Goal: Task Accomplishment & Management: Use online tool/utility

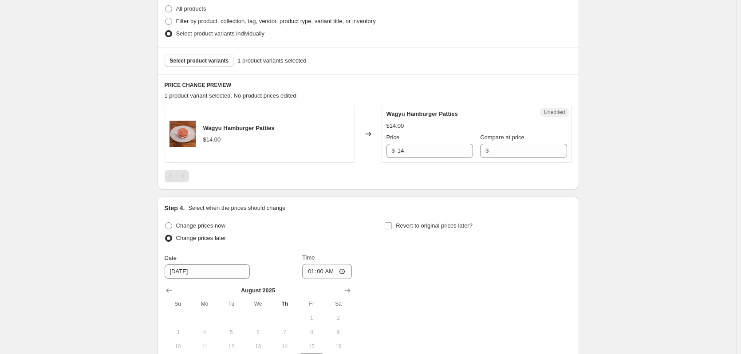
scroll to position [222, 0]
click at [420, 153] on input "14" at bounding box center [434, 150] width 75 height 14
type input "16"
click at [605, 149] on div "Create new price [MEDICAL_DATA]. This page is ready Create new price [MEDICAL_D…" at bounding box center [368, 135] width 736 height 714
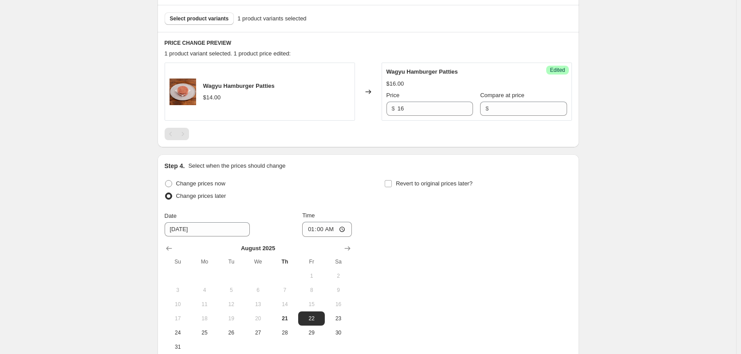
scroll to position [177, 0]
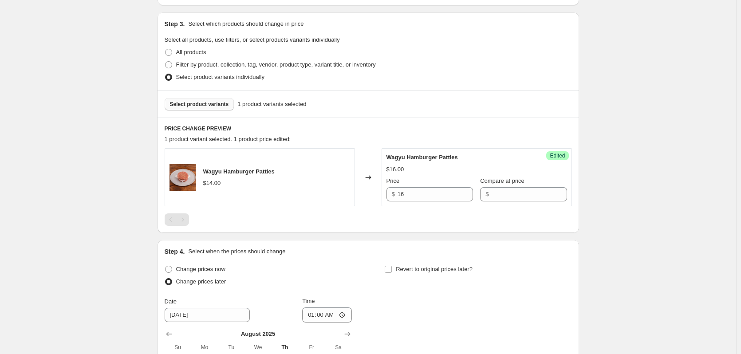
click at [194, 107] on span "Select product variants" at bounding box center [199, 104] width 59 height 7
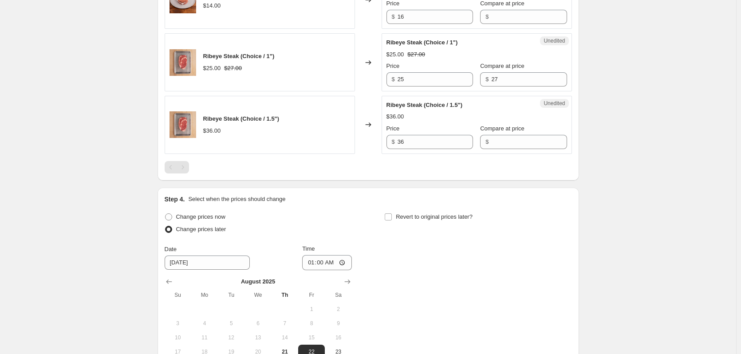
scroll to position [266, 0]
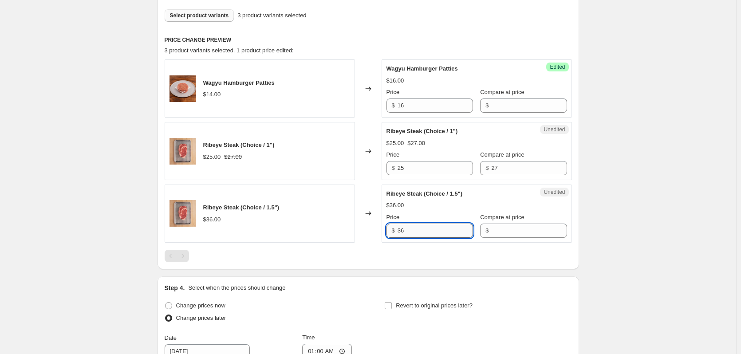
click at [407, 234] on input "36" at bounding box center [434, 231] width 75 height 14
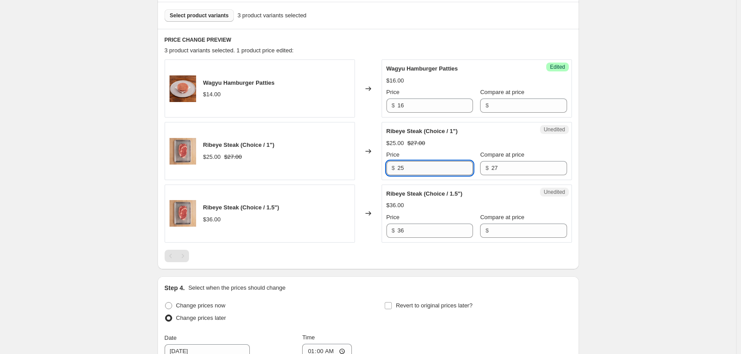
click at [406, 169] on input "25" at bounding box center [434, 168] width 75 height 14
click at [493, 169] on input "27" at bounding box center [528, 168] width 75 height 14
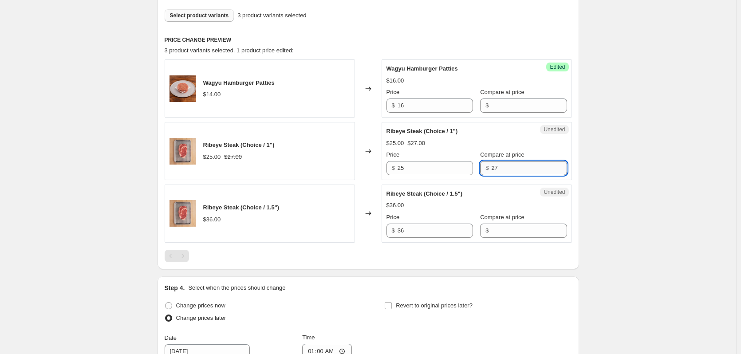
click at [493, 169] on input "27" at bounding box center [528, 168] width 75 height 14
click at [502, 166] on input "27" at bounding box center [528, 168] width 75 height 14
type input "29"
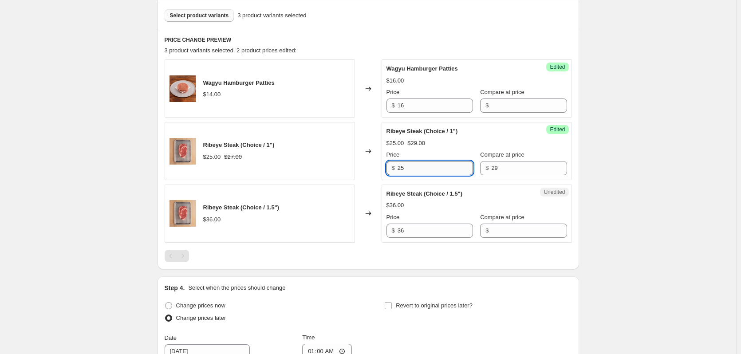
click at [437, 171] on input "25" at bounding box center [434, 168] width 75 height 14
click at [436, 171] on input "25" at bounding box center [434, 168] width 75 height 14
type input "27"
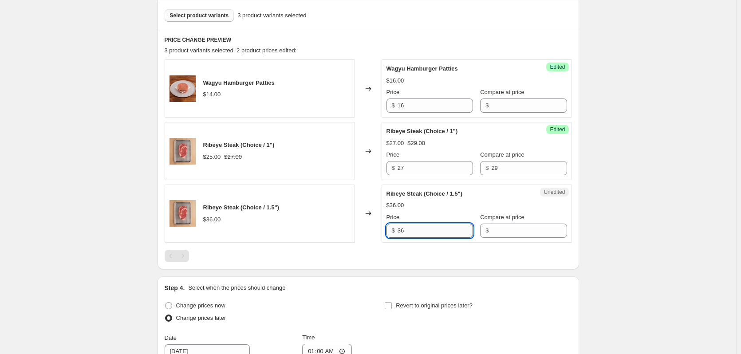
click at [438, 234] on input "36" at bounding box center [434, 231] width 75 height 14
type input "39"
click at [657, 219] on div "Create new price [MEDICAL_DATA]. This page is ready Create new price [MEDICAL_D…" at bounding box center [368, 153] width 736 height 839
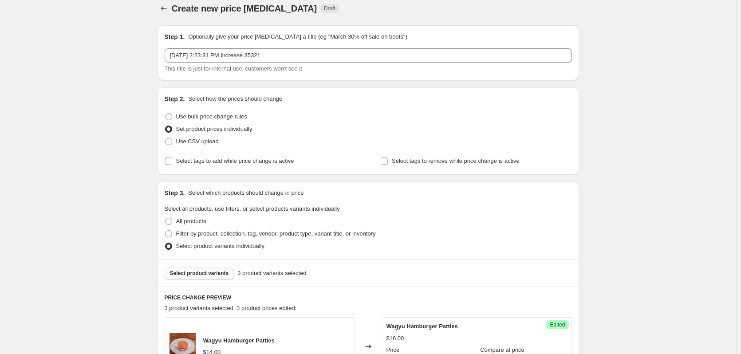
scroll to position [0, 0]
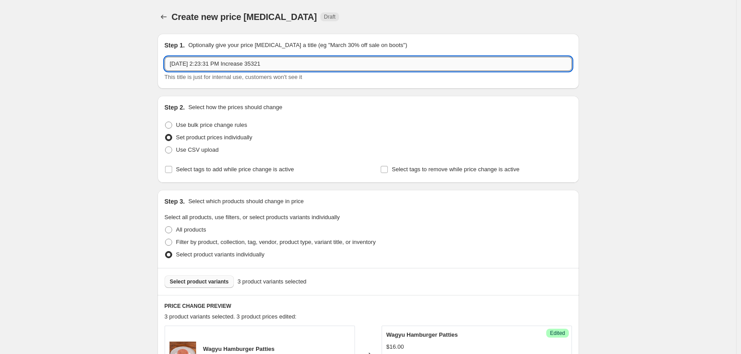
click at [296, 63] on input "[DATE] 2:23:31 PM Increase 35321" at bounding box center [368, 64] width 407 height 14
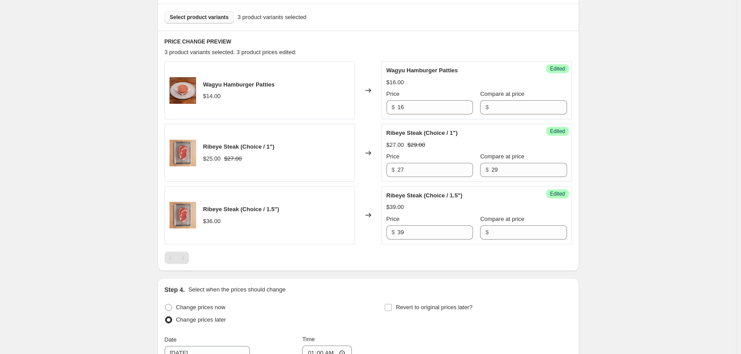
scroll to position [485, 0]
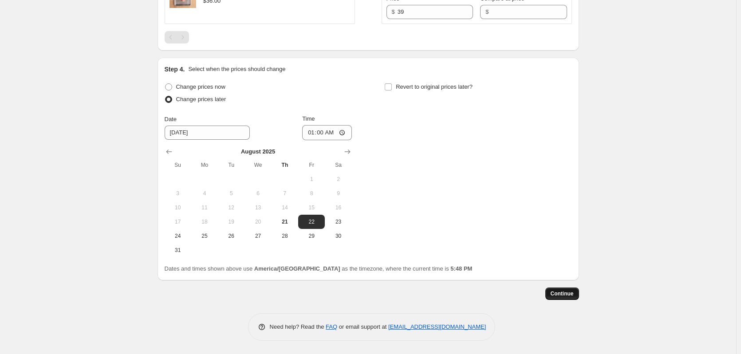
type input "[DATE] 2:23:31 PM Increase 35321 35274 35275"
click at [563, 295] on span "Continue" at bounding box center [561, 293] width 23 height 7
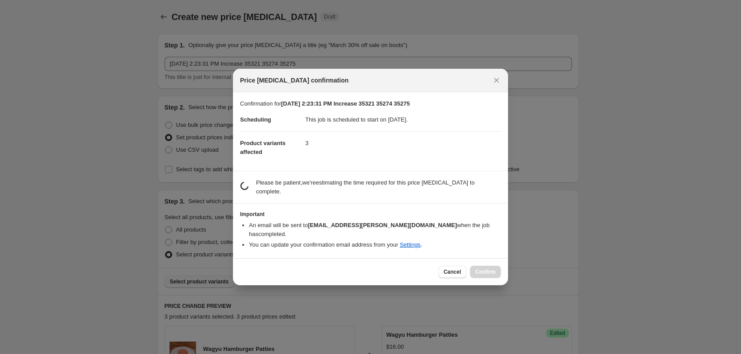
scroll to position [0, 0]
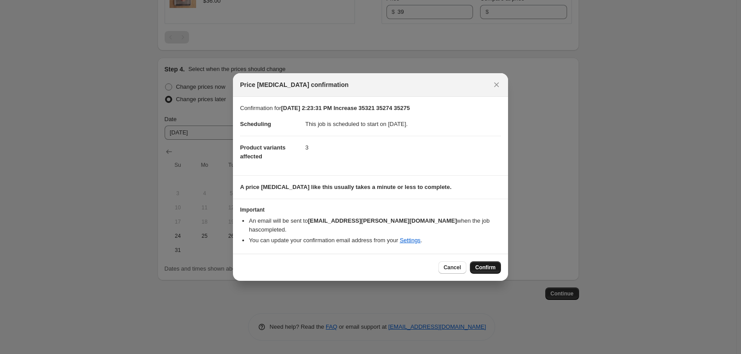
click at [484, 265] on span "Confirm" at bounding box center [485, 267] width 20 height 7
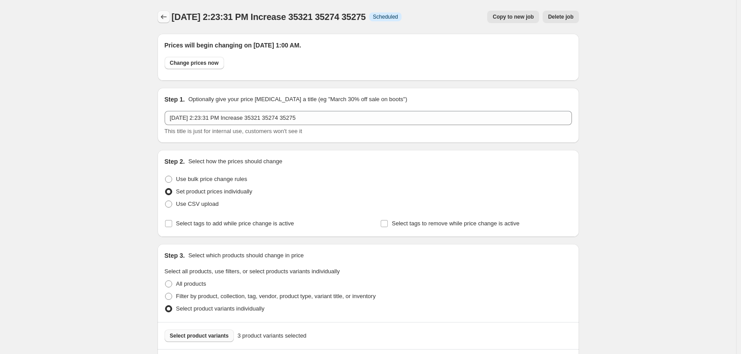
click at [168, 16] on icon "Price change jobs" at bounding box center [163, 16] width 9 height 9
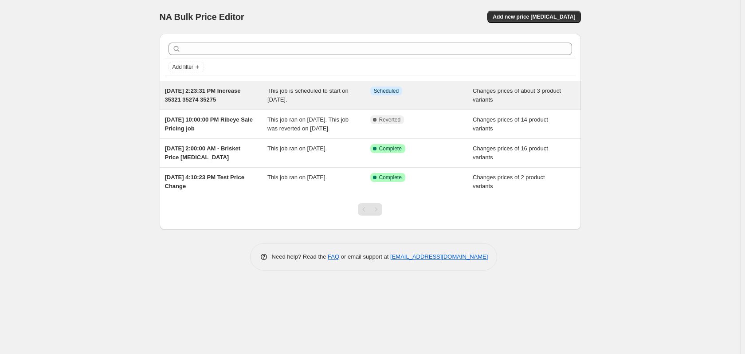
click at [301, 92] on span "This job is scheduled to start on [DATE]." at bounding box center [307, 95] width 81 height 16
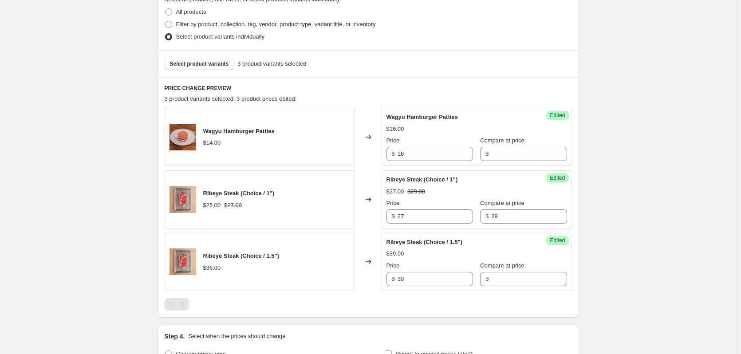
scroll to position [406, 0]
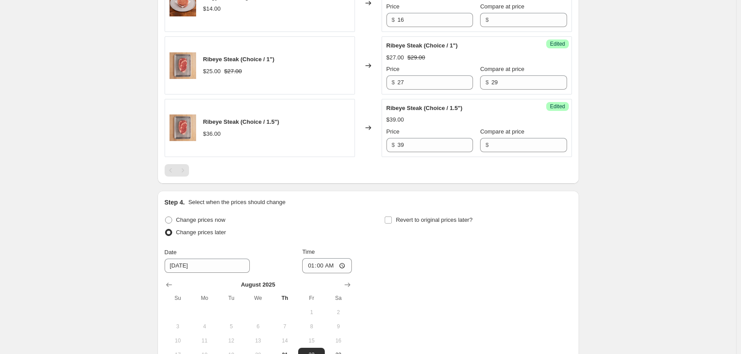
click at [644, 233] on div "[DATE] 2:23:31 PM Increase 35321 35274 35275. This page is ready [DATE] 2:23:31…" at bounding box center [368, 40] width 736 height 893
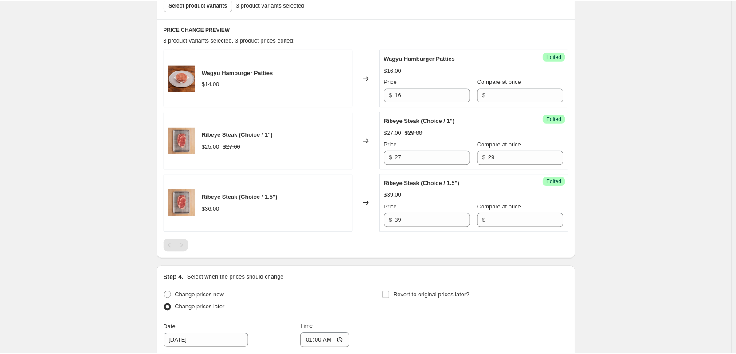
scroll to position [0, 0]
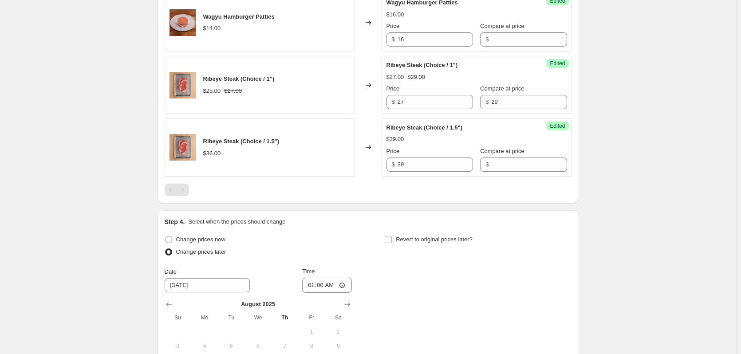
scroll to position [266, 0]
